Goal: Transaction & Acquisition: Purchase product/service

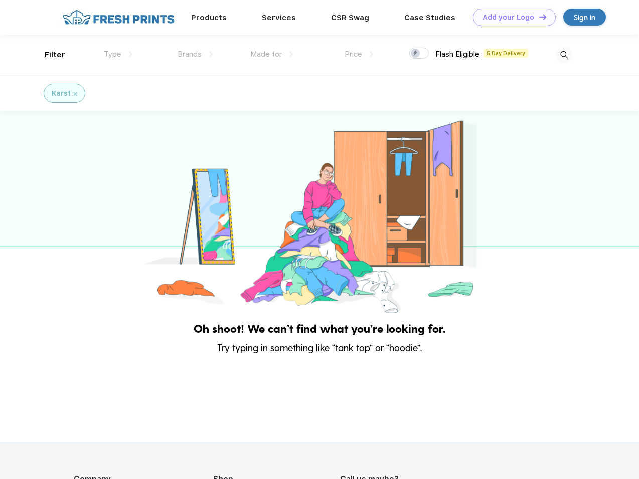
click at [511, 17] on link "Add your Logo Design Tool" at bounding box center [514, 18] width 83 height 18
click at [0, 0] on div "Design Tool" at bounding box center [0, 0] width 0 height 0
click at [538, 17] on link "Add your Logo Design Tool" at bounding box center [514, 18] width 83 height 18
click at [48, 55] on div "Filter" at bounding box center [55, 55] width 21 height 12
click at [118, 54] on span "Type" at bounding box center [113, 54] width 18 height 9
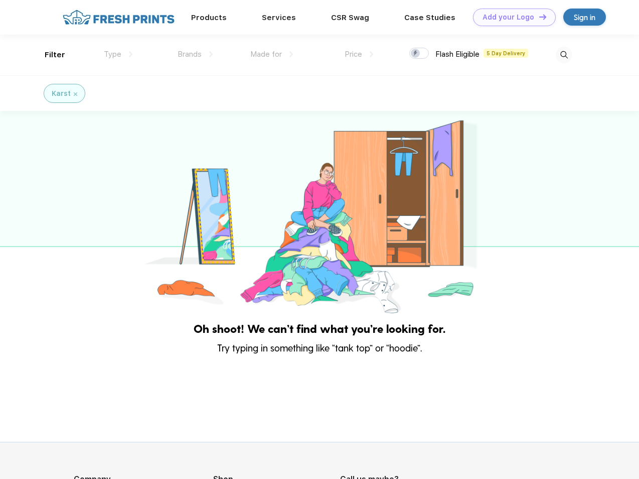
click at [195, 54] on span "Brands" at bounding box center [190, 54] width 24 height 9
click at [272, 54] on span "Made for" at bounding box center [266, 54] width 32 height 9
click at [359, 54] on span "Price" at bounding box center [354, 54] width 18 height 9
click at [420, 54] on div at bounding box center [420, 53] width 20 height 11
click at [416, 54] on input "checkbox" at bounding box center [413, 50] width 7 height 7
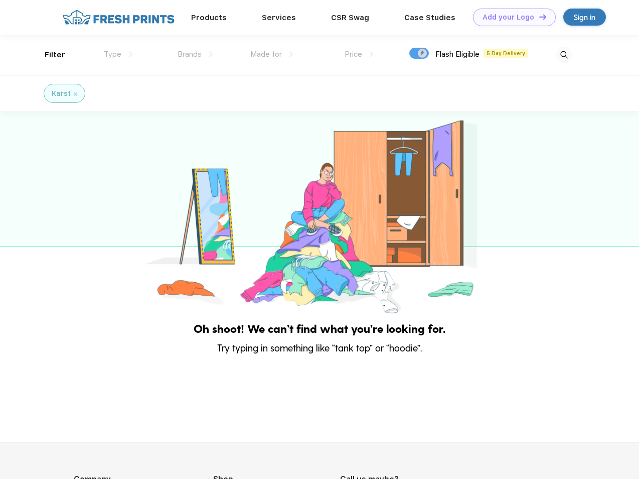
click at [564, 55] on img at bounding box center [564, 55] width 17 height 17
